Goal: Information Seeking & Learning: Learn about a topic

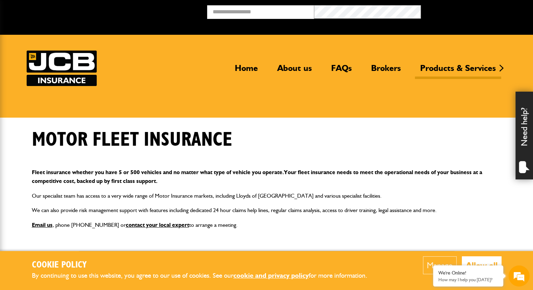
click at [522, 139] on div "Need help?" at bounding box center [525, 136] width 18 height 88
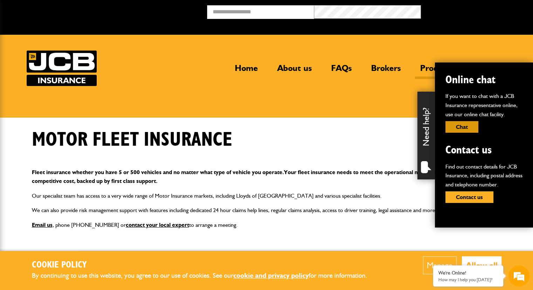
click at [466, 128] on button "Chat" at bounding box center [462, 127] width 33 height 12
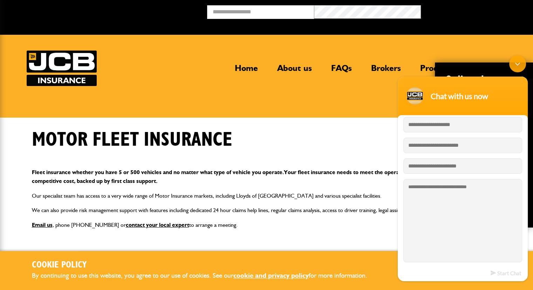
click at [524, 71] on body "Chat with us now Start Chat" at bounding box center [462, 168] width 137 height 232
click at [519, 68] on div "Minimize live chat window" at bounding box center [517, 63] width 17 height 17
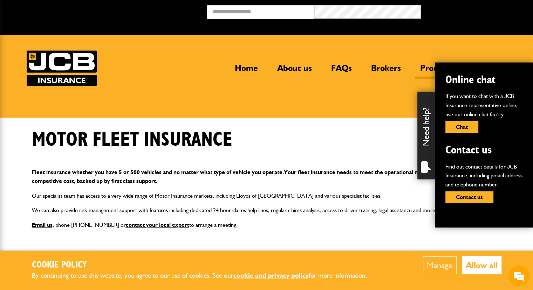
click at [353, 146] on div "Motor fleet insurance" at bounding box center [267, 145] width 480 height 34
click at [307, 69] on link "About us" at bounding box center [294, 71] width 45 height 16
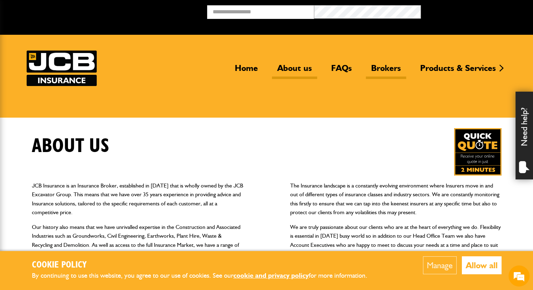
click at [387, 67] on link "Brokers" at bounding box center [386, 71] width 40 height 16
